Goal: Transaction & Acquisition: Purchase product/service

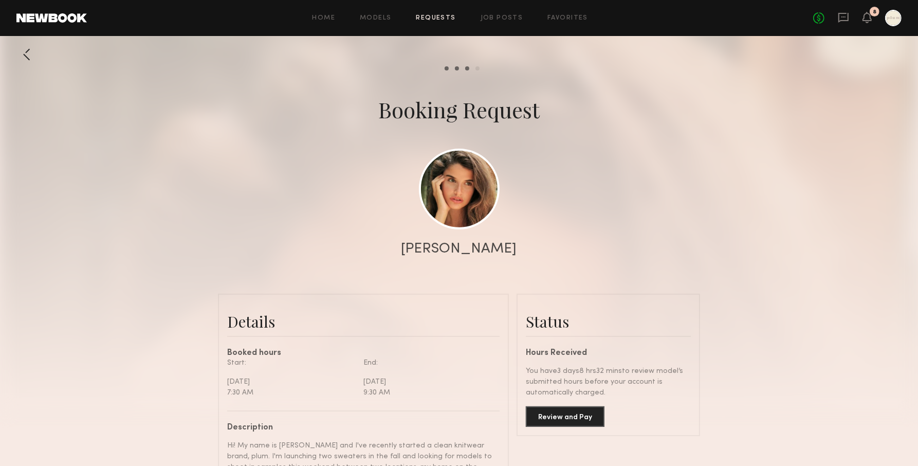
scroll to position [631, 0]
click at [873, 19] on div "No fees up to $5,000 8" at bounding box center [857, 18] width 88 height 16
click at [860, 26] on div "No fees up to $5,000 8" at bounding box center [857, 18] width 88 height 16
click at [866, 21] on icon at bounding box center [867, 16] width 8 height 7
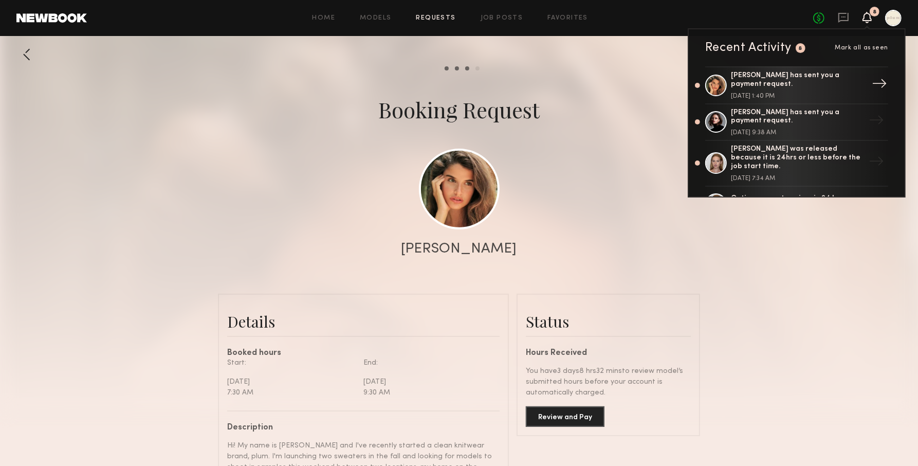
click at [790, 80] on div "[PERSON_NAME] has sent you a payment request." at bounding box center [798, 79] width 134 height 17
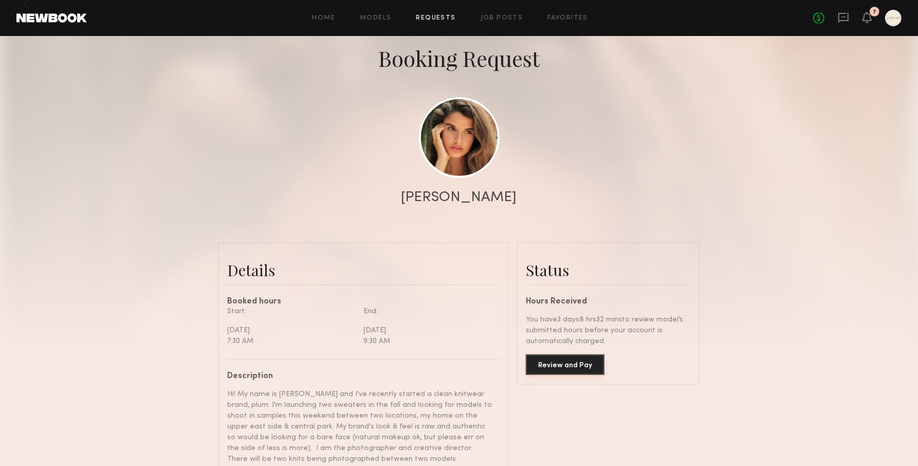
scroll to position [70, 0]
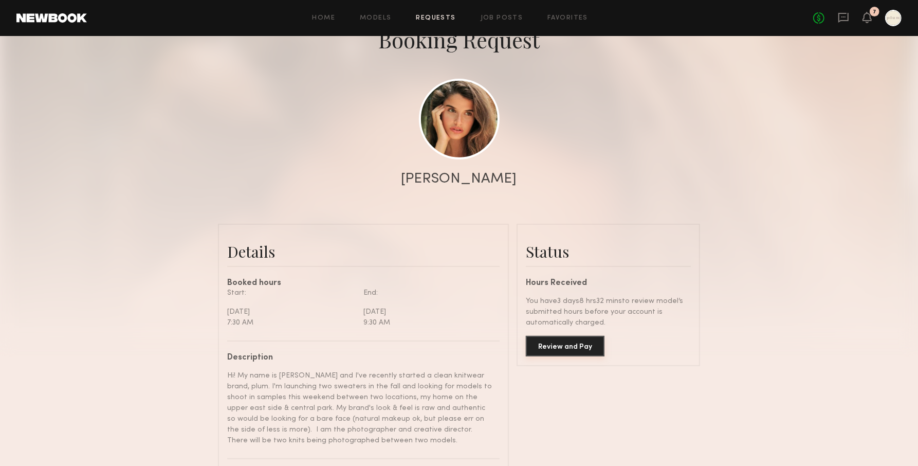
click at [568, 342] on button "Review and Pay" at bounding box center [565, 346] width 79 height 21
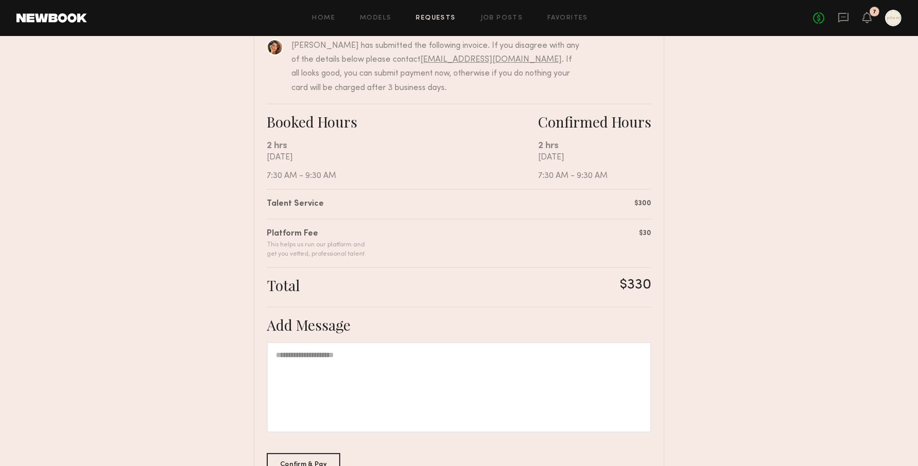
scroll to position [190, 0]
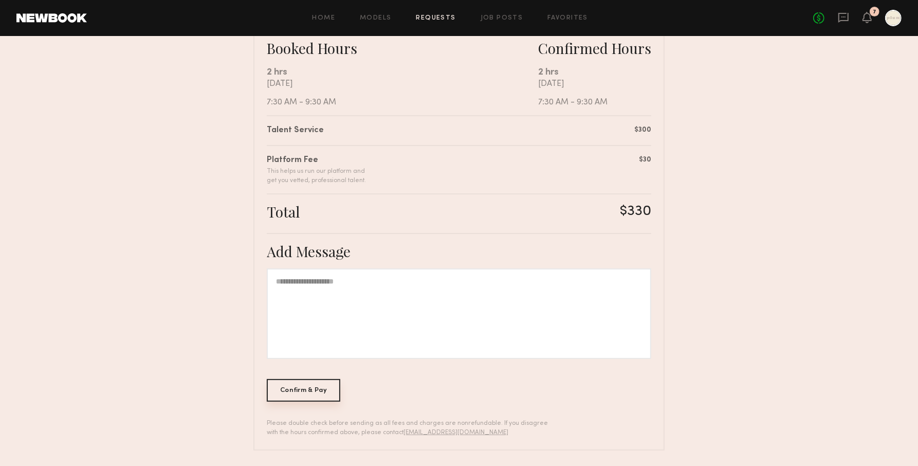
click at [313, 387] on div "Confirm & Pay" at bounding box center [303, 390] width 73 height 23
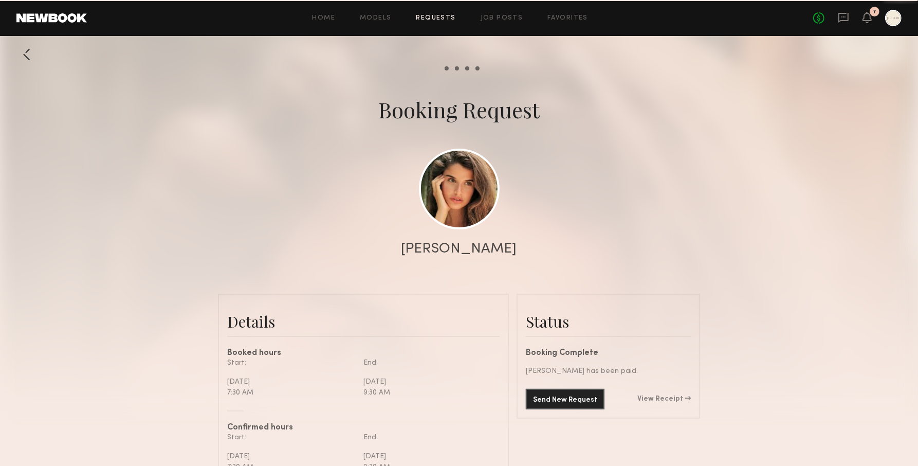
scroll to position [631, 0]
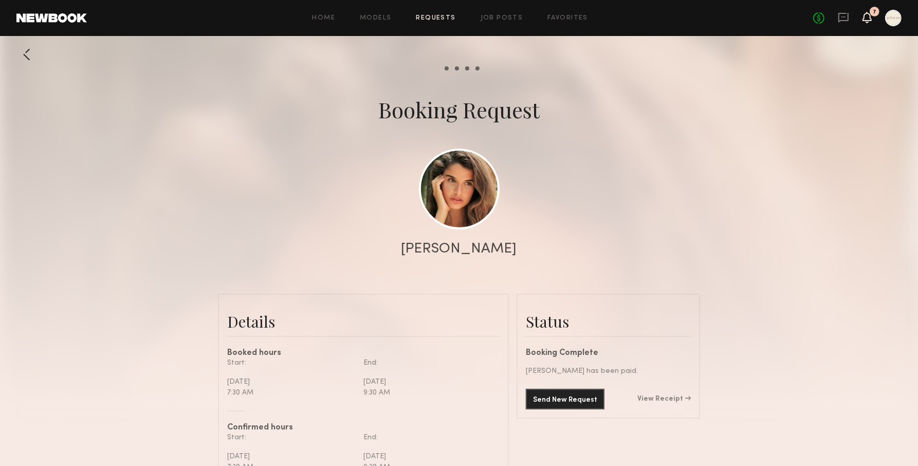
click at [864, 19] on icon at bounding box center [867, 16] width 8 height 7
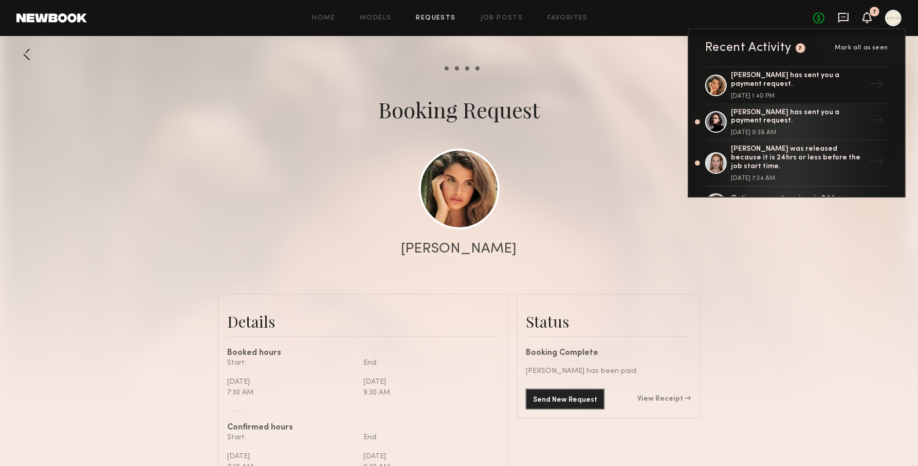
click at [838, 19] on icon at bounding box center [843, 17] width 11 height 11
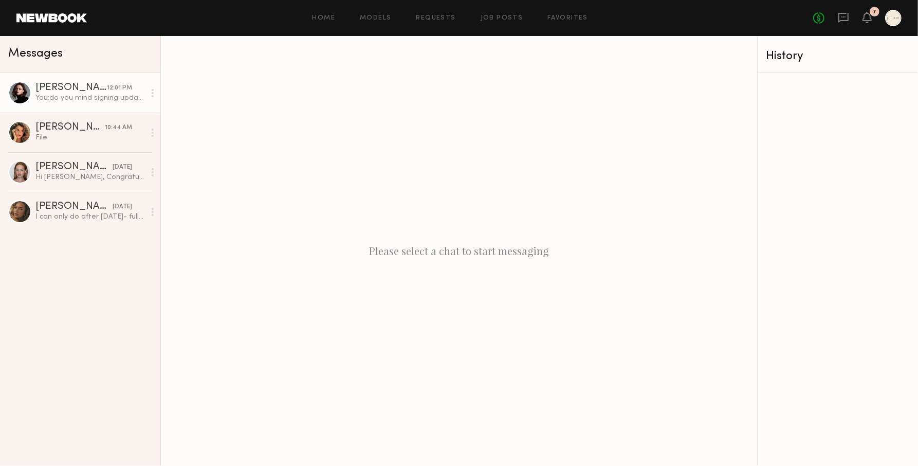
click at [81, 102] on div "You: do you mind signing updated release form? and then will submit payment!" at bounding box center [89, 98] width 109 height 10
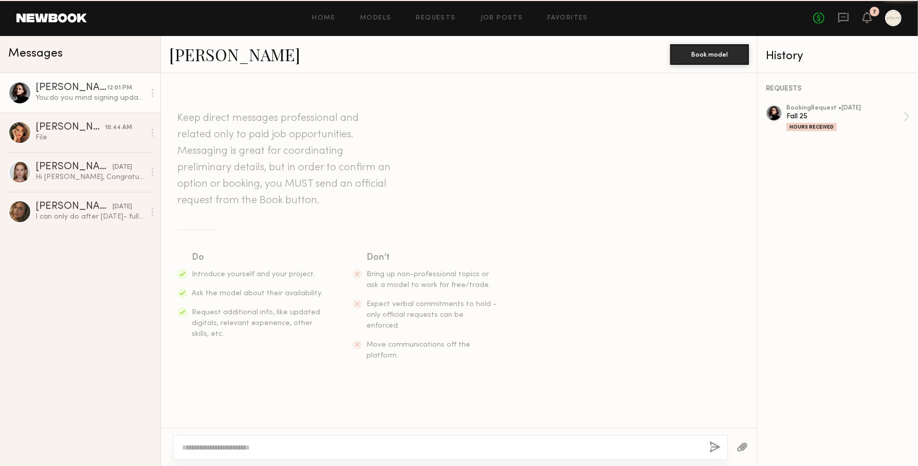
scroll to position [873, 0]
